Goal: Information Seeking & Learning: Learn about a topic

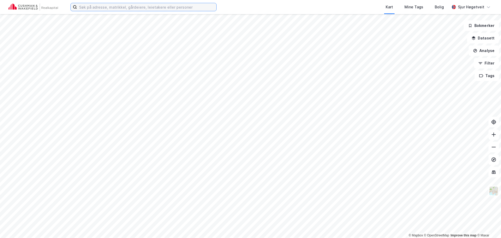
click at [173, 7] on input at bounding box center [146, 7] width 139 height 8
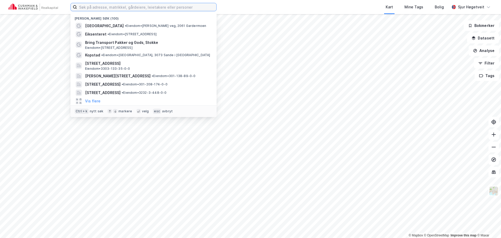
paste input "[STREET_ADDRESS]"
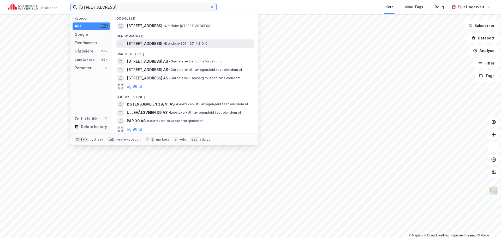
type input "[STREET_ADDRESS]"
click at [180, 40] on div "[STREET_ADDRESS] • Eiendom • 301-137-43-0-0" at bounding box center [185, 43] width 138 height 8
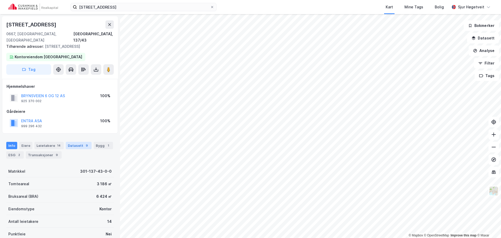
click at [85, 142] on div "Datasett 9" at bounding box center [79, 145] width 26 height 7
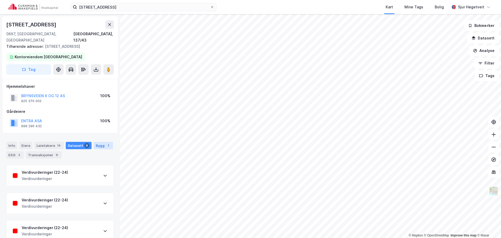
click at [98, 142] on div "Bygg 1" at bounding box center [103, 145] width 19 height 7
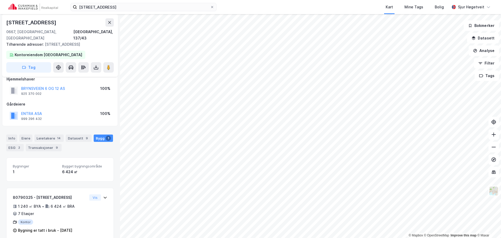
scroll to position [9, 0]
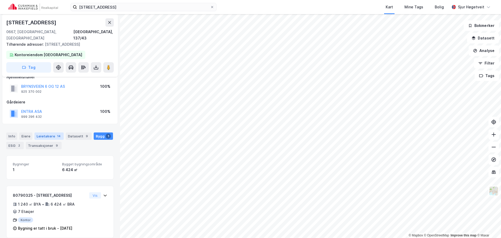
click at [61, 132] on div "Leietakere 14" at bounding box center [48, 135] width 29 height 7
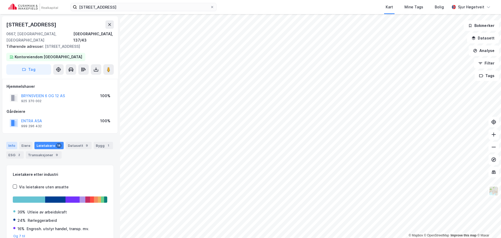
click at [8, 142] on div "Info" at bounding box center [11, 145] width 11 height 7
